Goal: Navigation & Orientation: Understand site structure

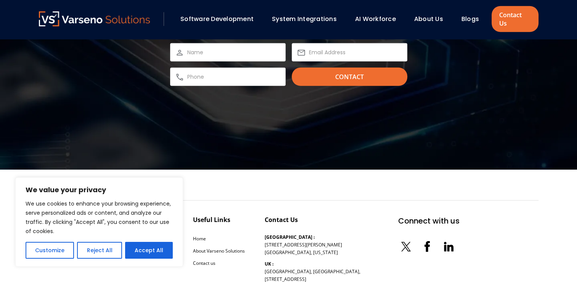
scroll to position [2495, 0]
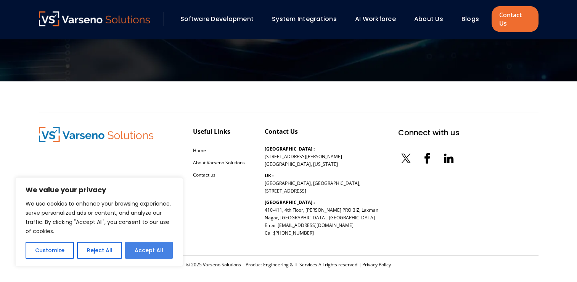
click at [154, 247] on button "Accept All" at bounding box center [149, 250] width 48 height 17
checkbox input "true"
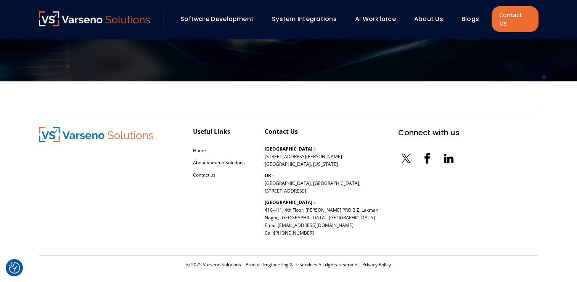
scroll to position [0, 0]
click at [200, 147] on link "Home" at bounding box center [199, 150] width 13 height 6
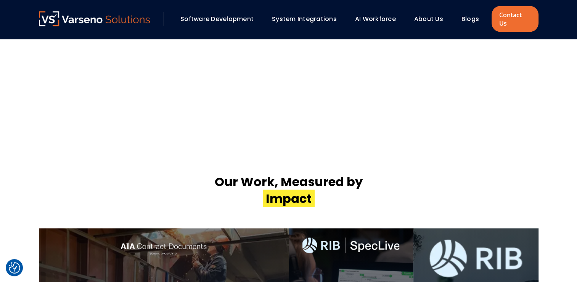
scroll to position [1533, 0]
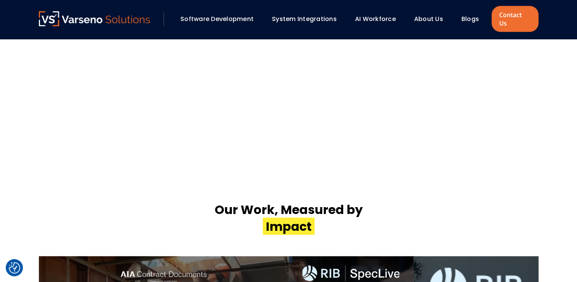
click at [422, 15] on link "About Us" at bounding box center [428, 19] width 29 height 9
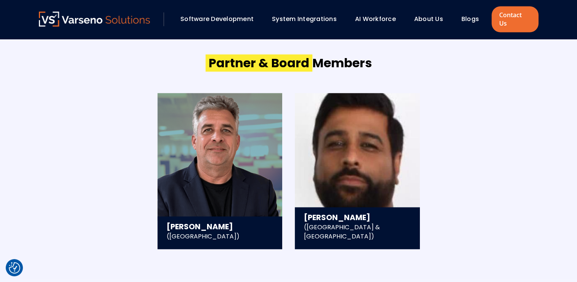
scroll to position [1295, 0]
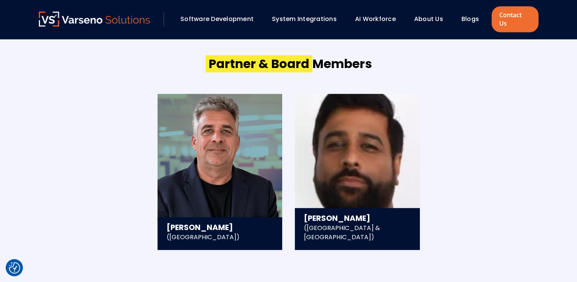
click at [427, 15] on link "About Us" at bounding box center [428, 19] width 29 height 9
